Goal: Task Accomplishment & Management: Use online tool/utility

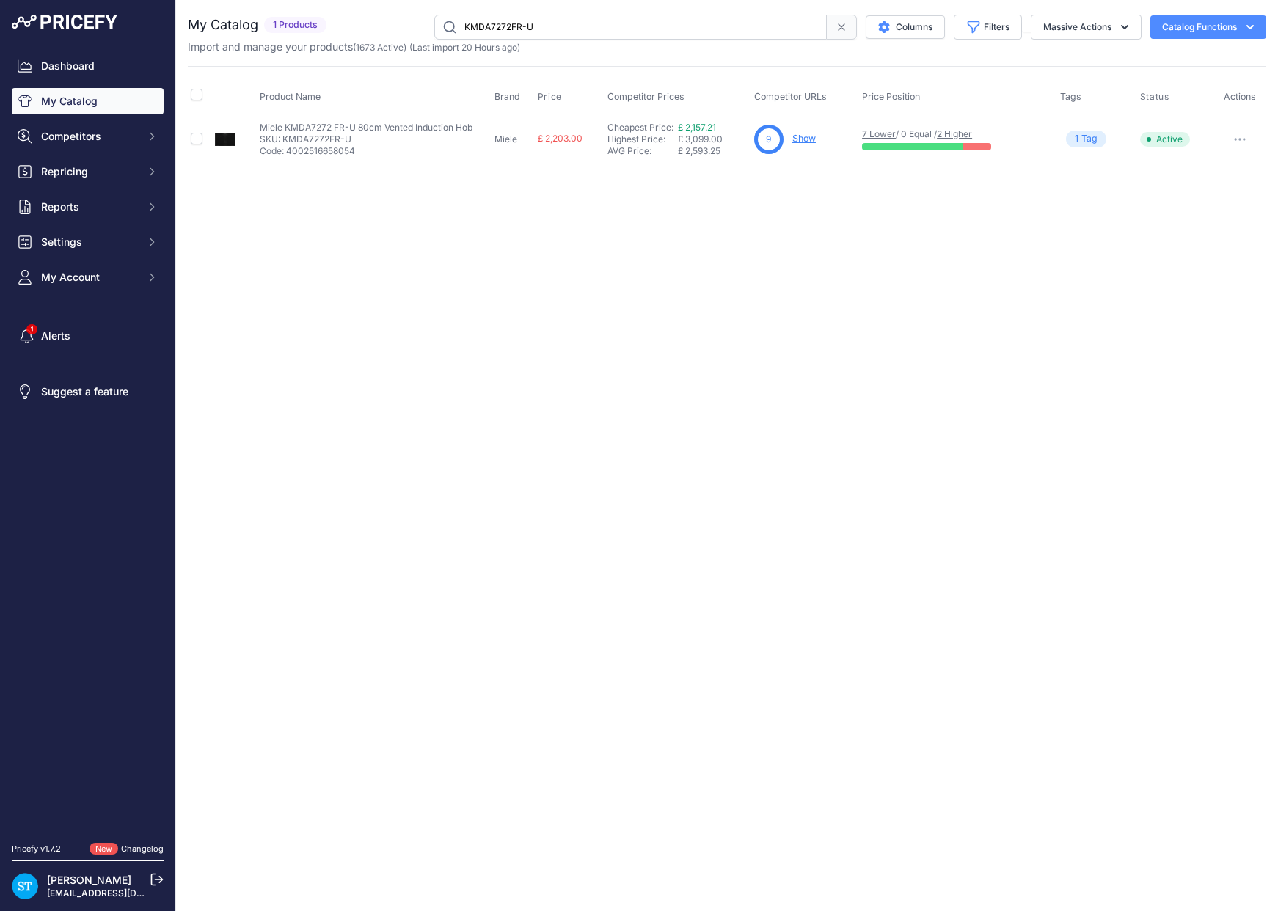
drag, startPoint x: 549, startPoint y: 27, endPoint x: 378, endPoint y: 26, distance: 170.2
click at [378, 26] on div "KMDA7272FR-U Columns Filters Status All Status Only Enabled Only Disabled" at bounding box center [799, 27] width 934 height 25
paste input "H7264BP"
click at [701, 205] on div "Close You are not connected to the internet." at bounding box center [727, 455] width 1102 height 911
click at [796, 138] on link "Show" at bounding box center [802, 138] width 23 height 11
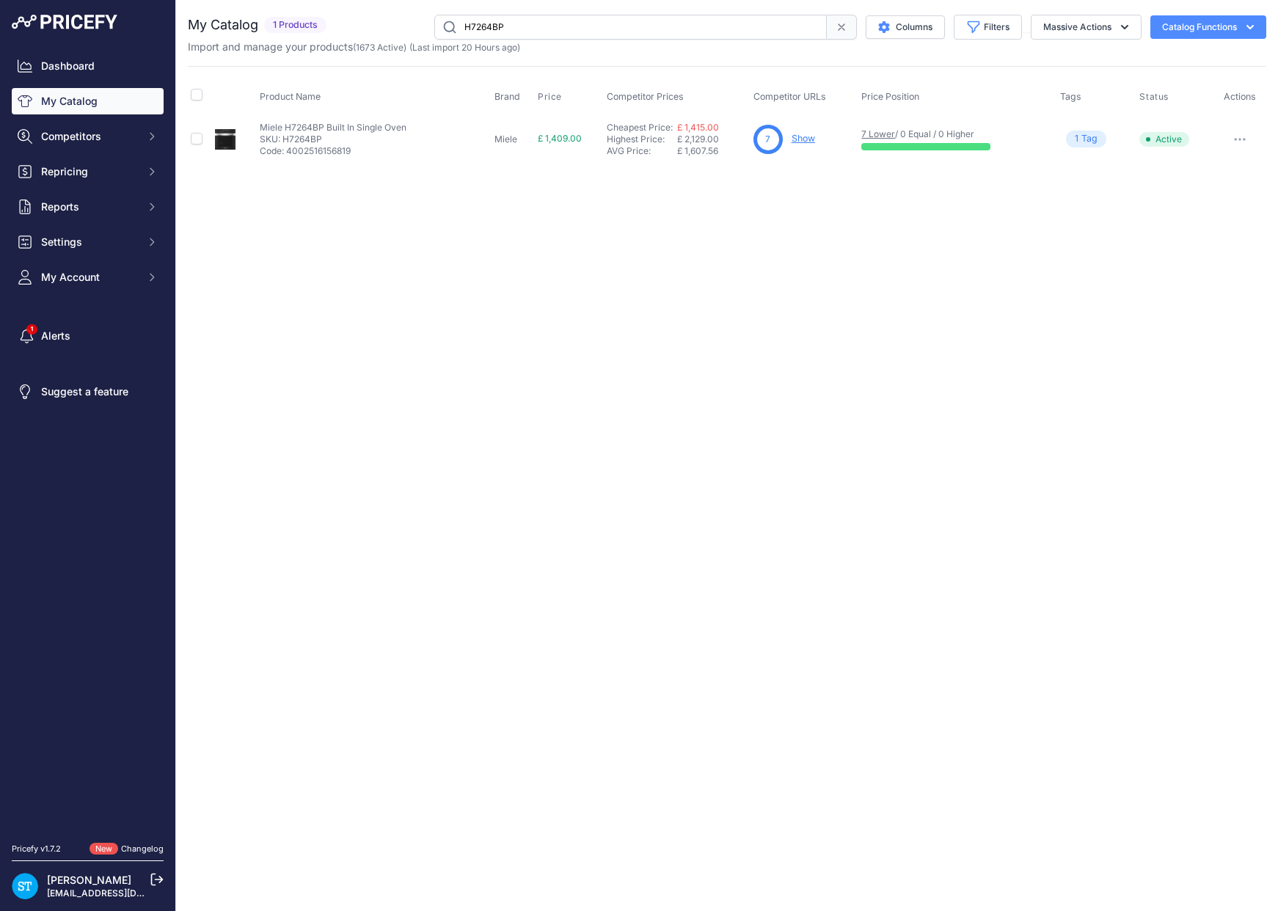
click at [478, 26] on input "H7264BP" at bounding box center [630, 27] width 392 height 25
paste input "40BM"
type input "H7240BM"
click at [827, 251] on div "Close You are not connected to the internet." at bounding box center [727, 455] width 1102 height 911
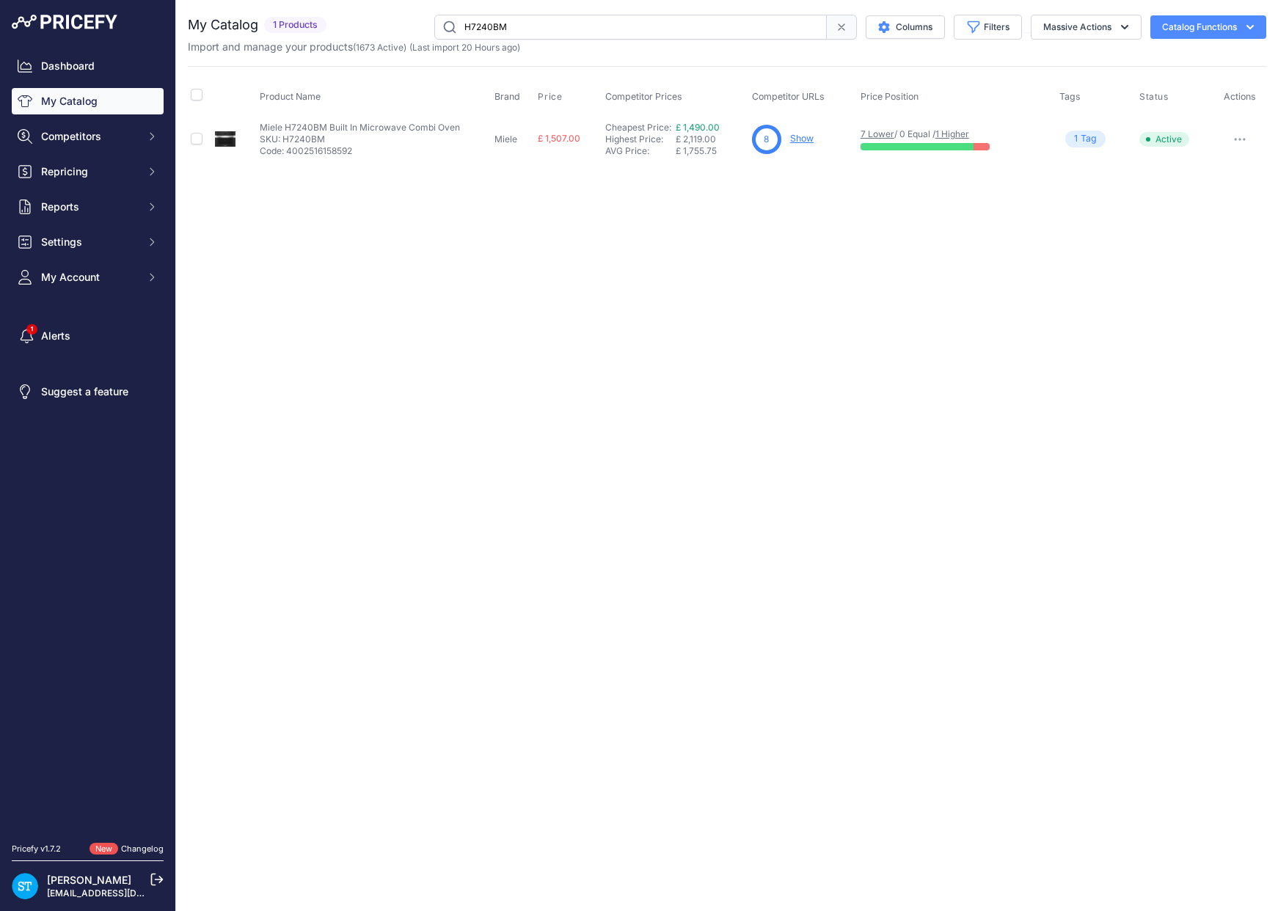
click at [796, 136] on link "Show" at bounding box center [801, 138] width 23 height 11
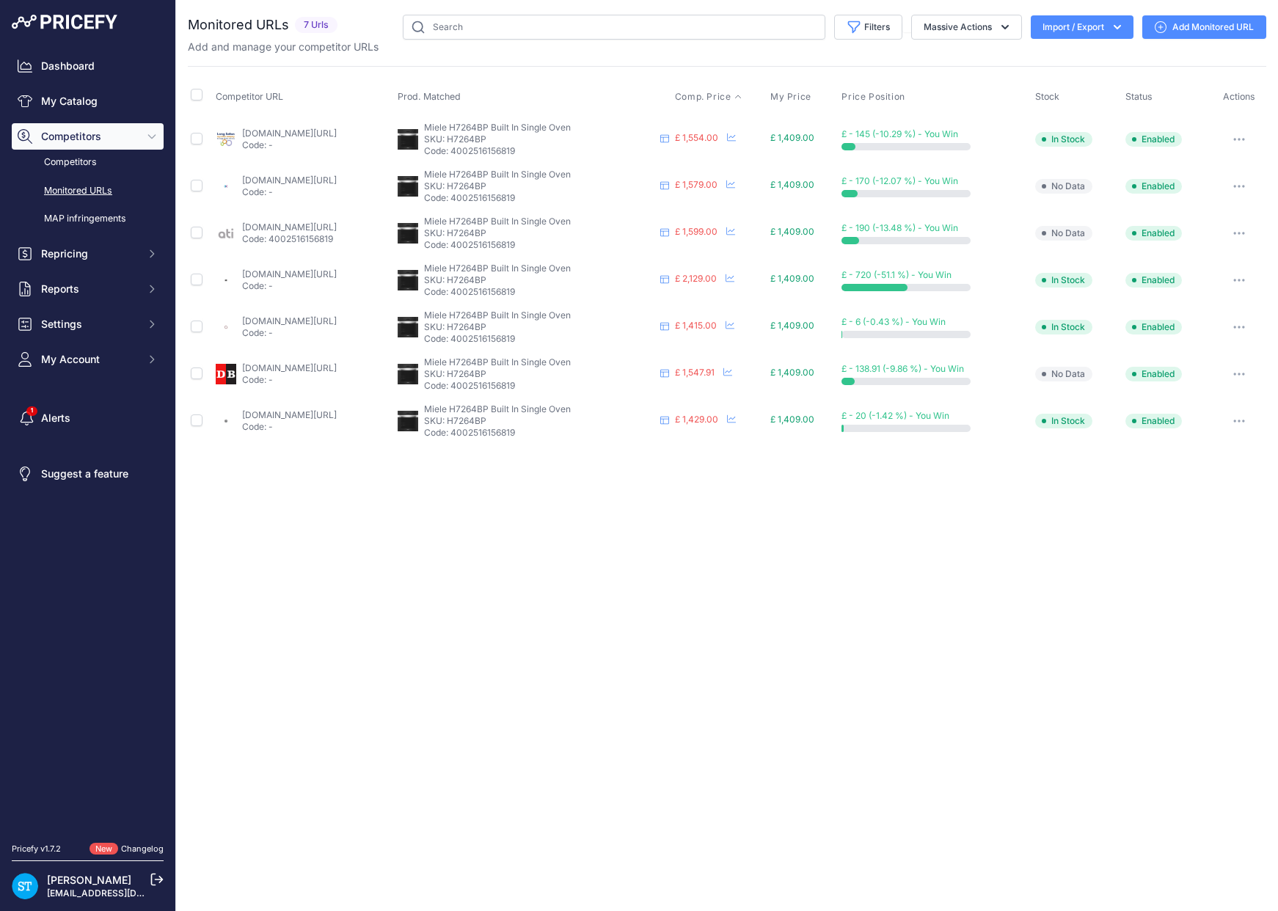
click at [731, 97] on span "Comp. Price" at bounding box center [703, 97] width 56 height 12
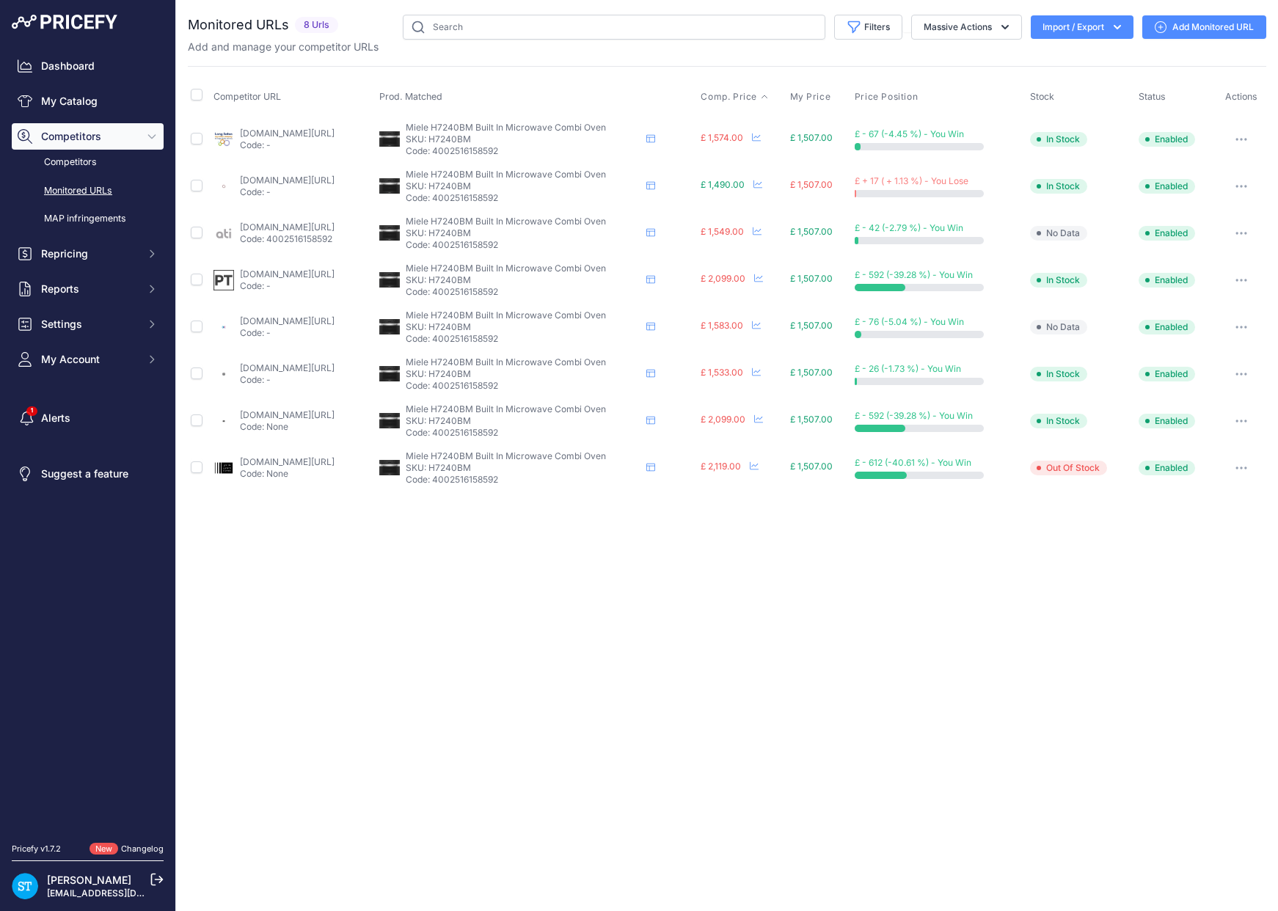
click at [756, 95] on span "Comp. Price" at bounding box center [729, 97] width 56 height 12
